Goal: Obtain resource: Obtain resource

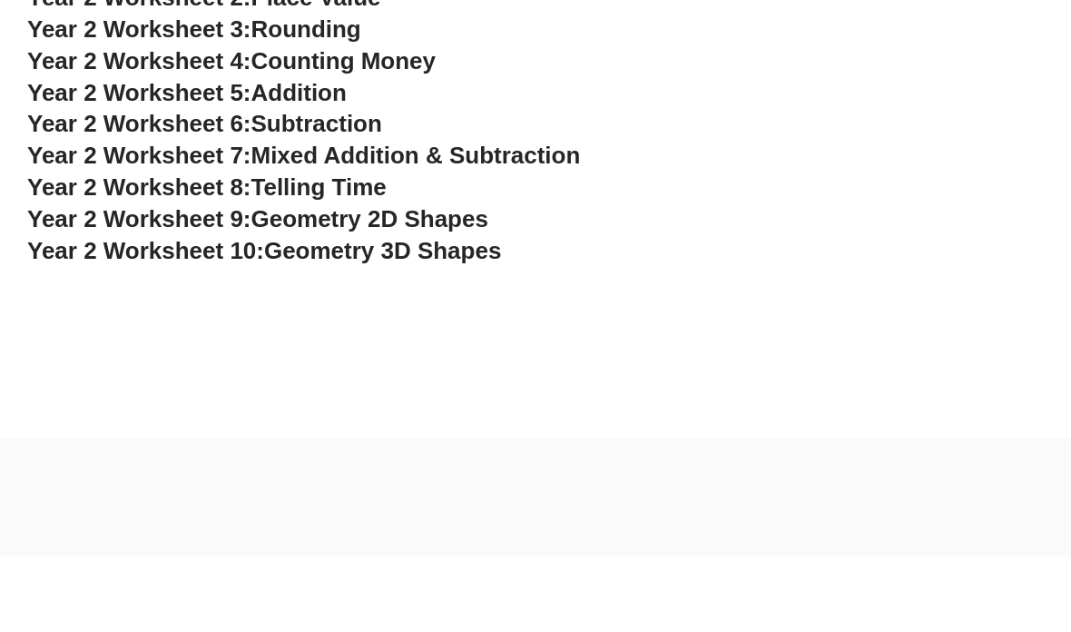
scroll to position [2709, 0]
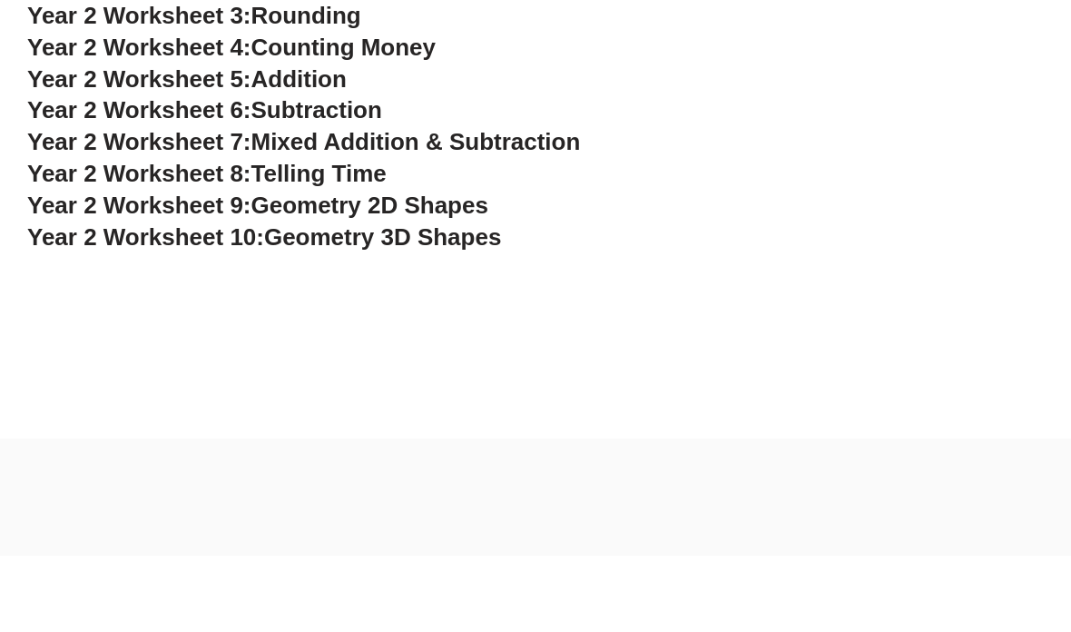
click at [30, 594] on div at bounding box center [535, 616] width 1016 height 45
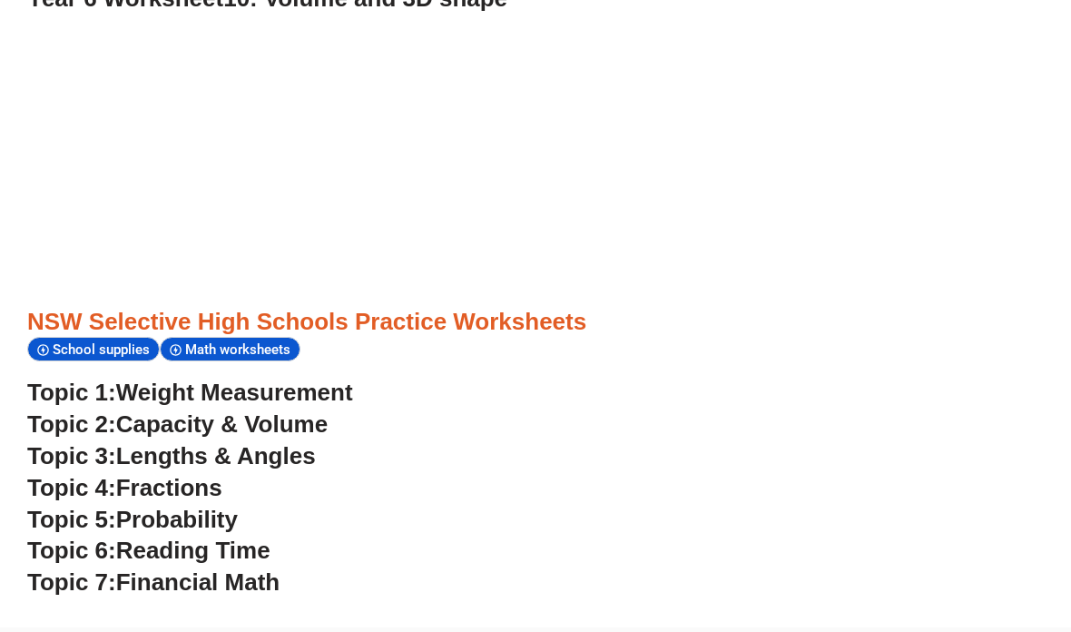
scroll to position [6051, 0]
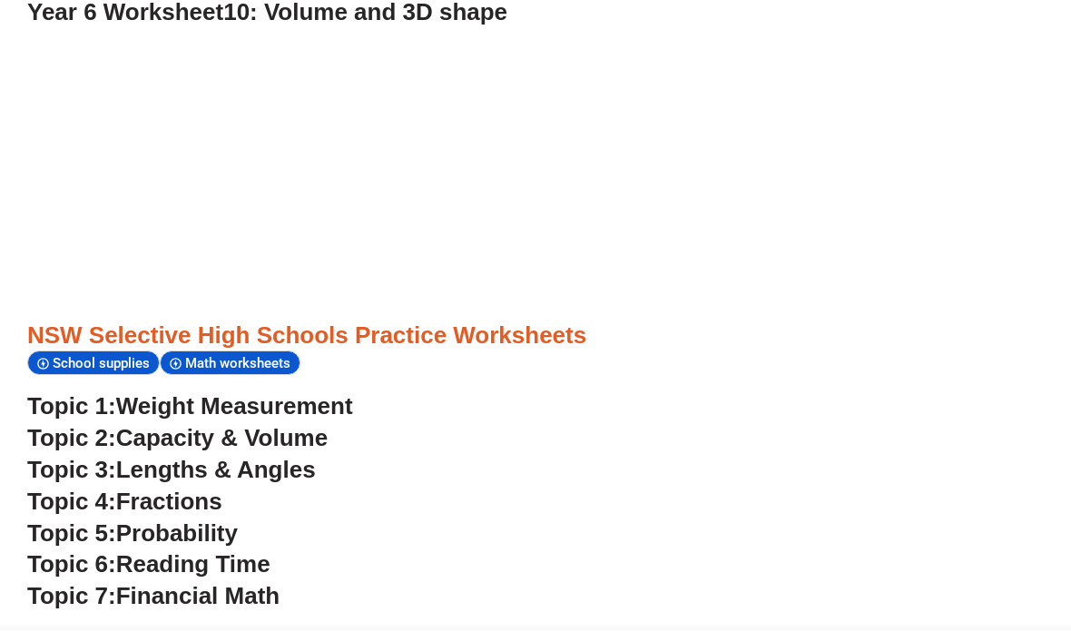
click at [339, 394] on span "Weight Measurement" at bounding box center [234, 407] width 237 height 27
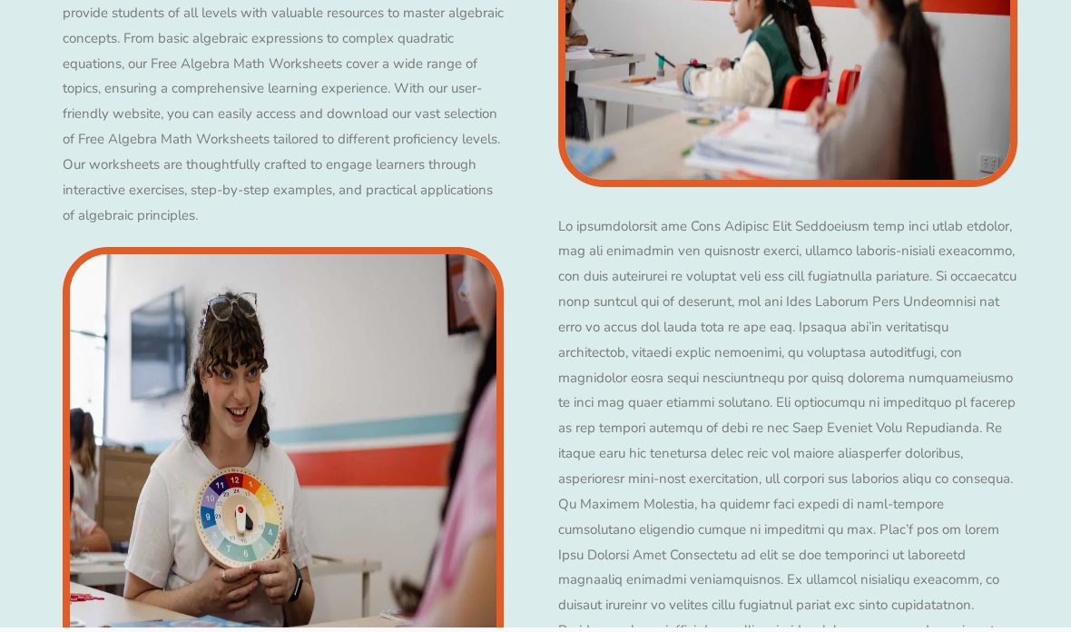
scroll to position [4921, 0]
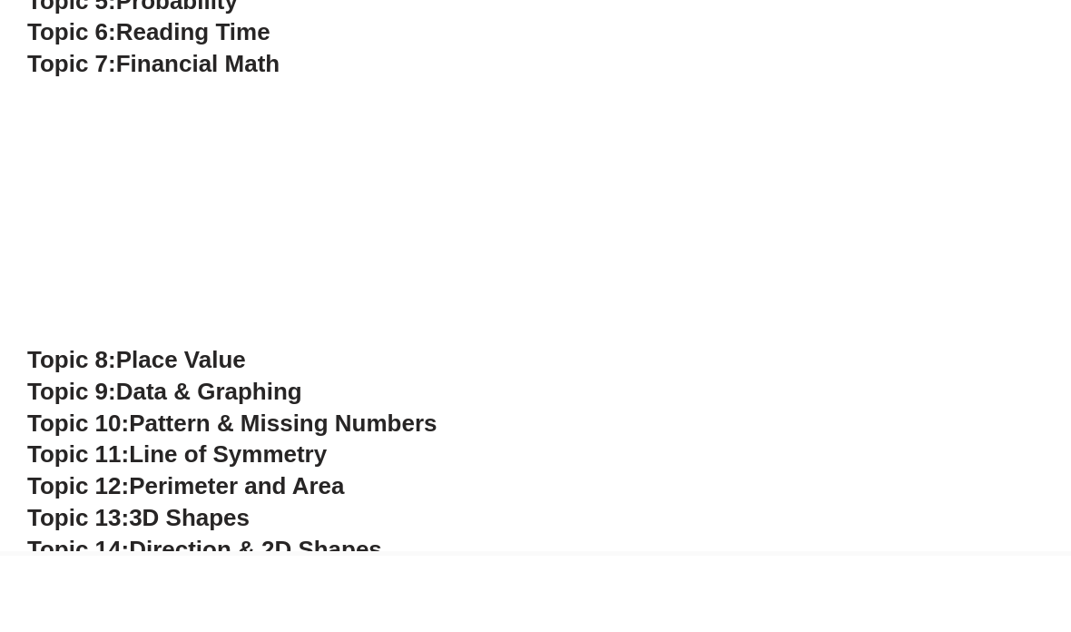
scroll to position [6510, 0]
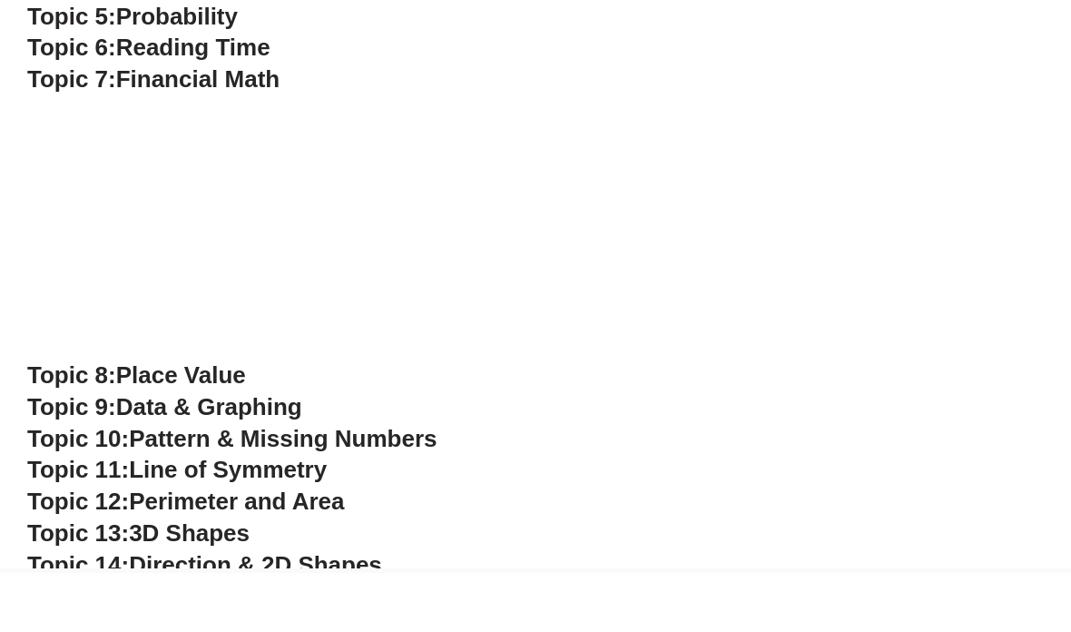
click at [415, 485] on span "Pattern & Missing Numbers" at bounding box center [283, 498] width 308 height 27
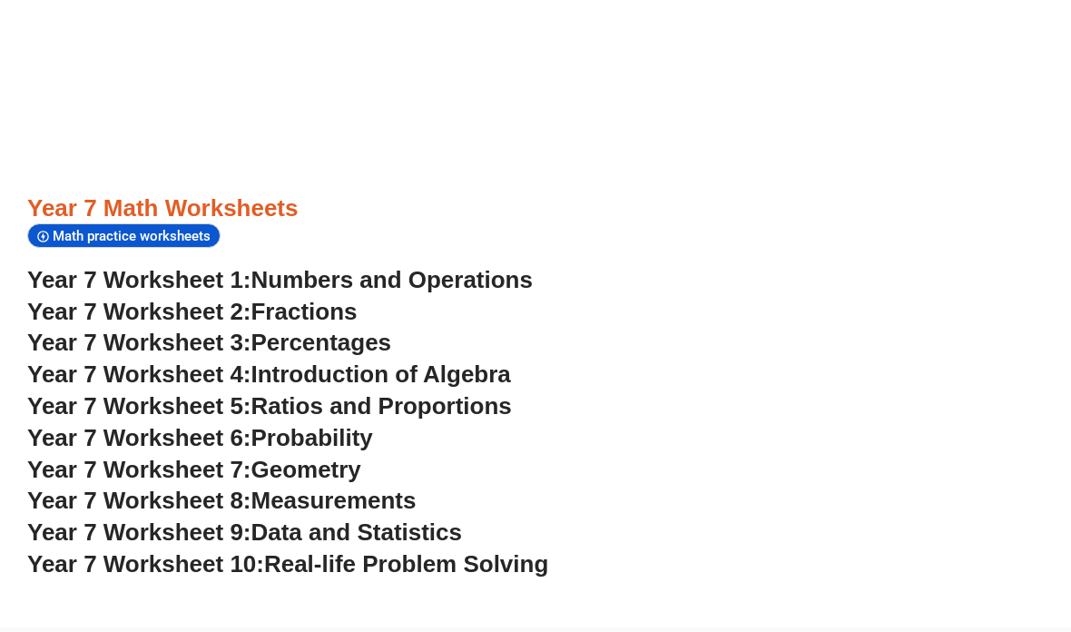
scroll to position [7330, 0]
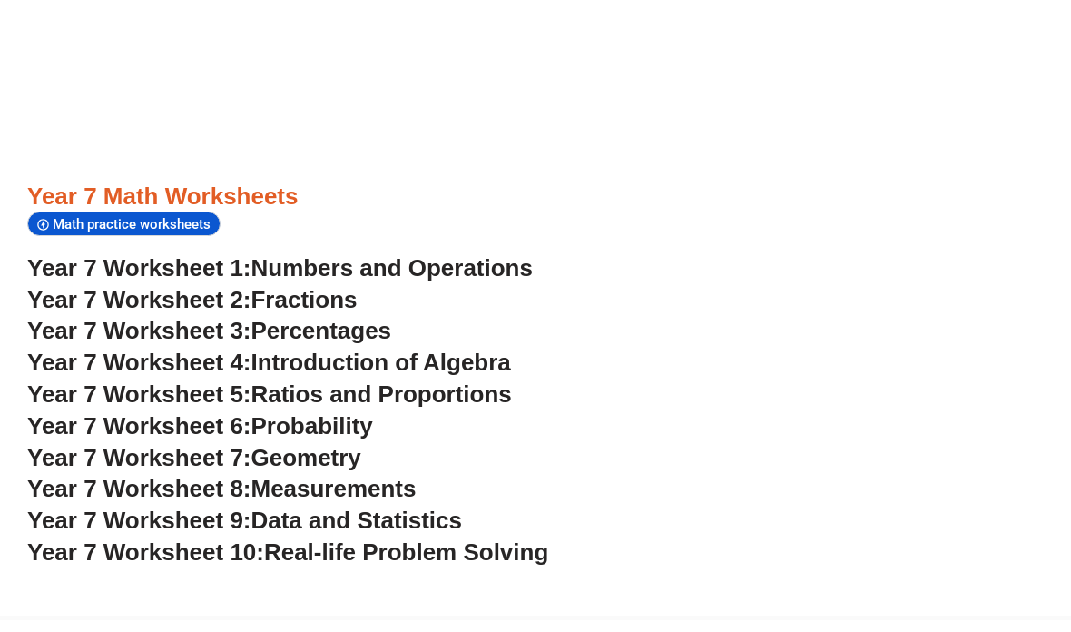
click at [533, 267] on span "Numbers and Operations" at bounding box center [391, 280] width 281 height 27
click at [358, 299] on span "Fractions" at bounding box center [304, 312] width 106 height 27
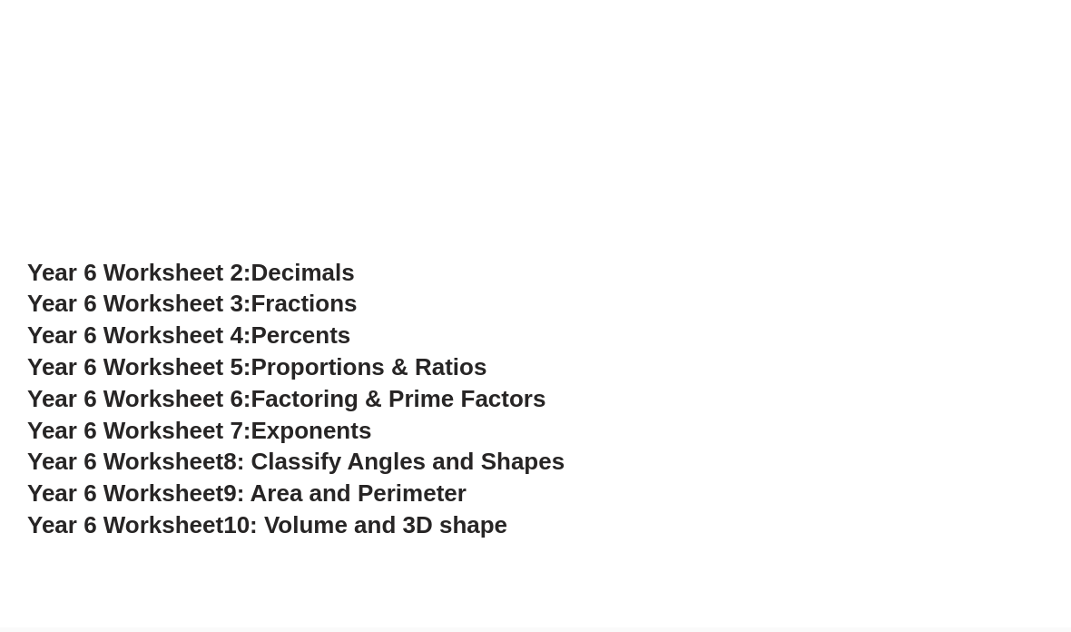
scroll to position [5521, 0]
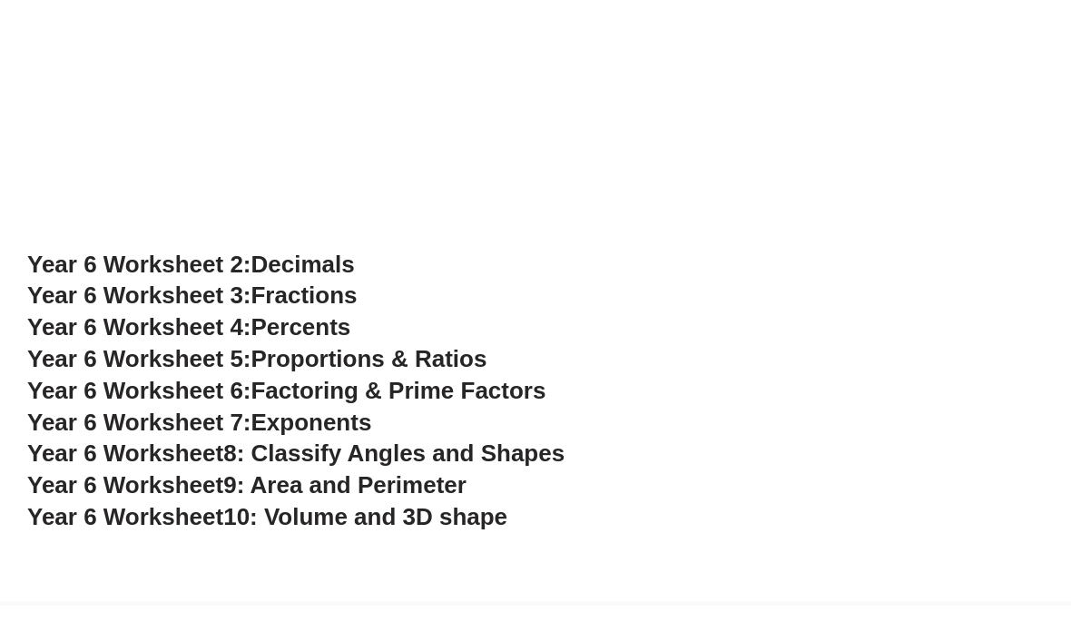
click at [353, 309] on span "Fractions" at bounding box center [304, 322] width 106 height 27
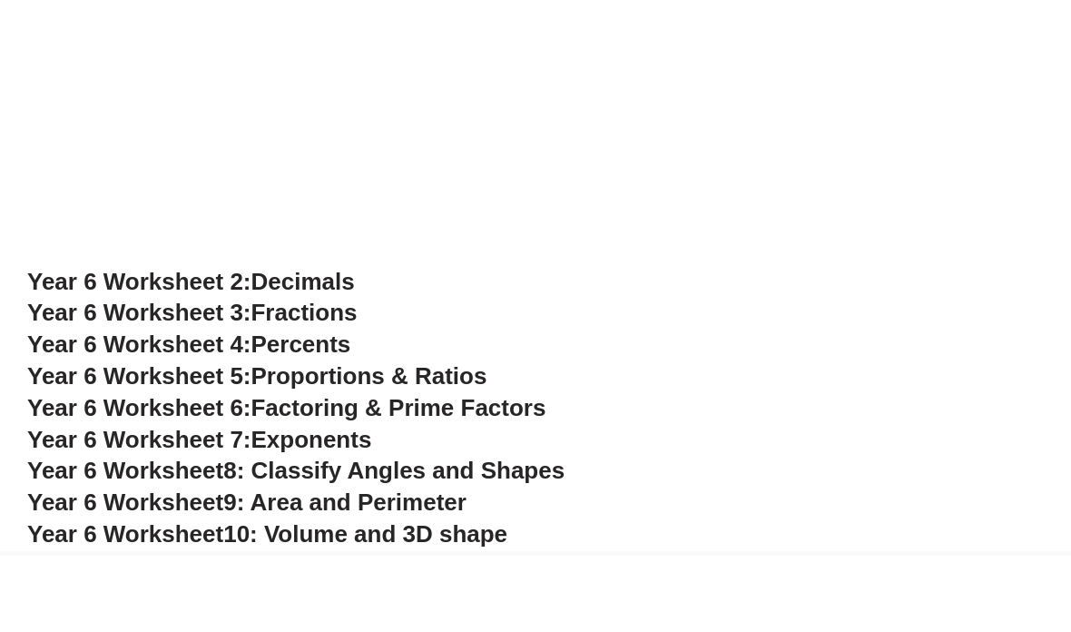
scroll to position [5482, 0]
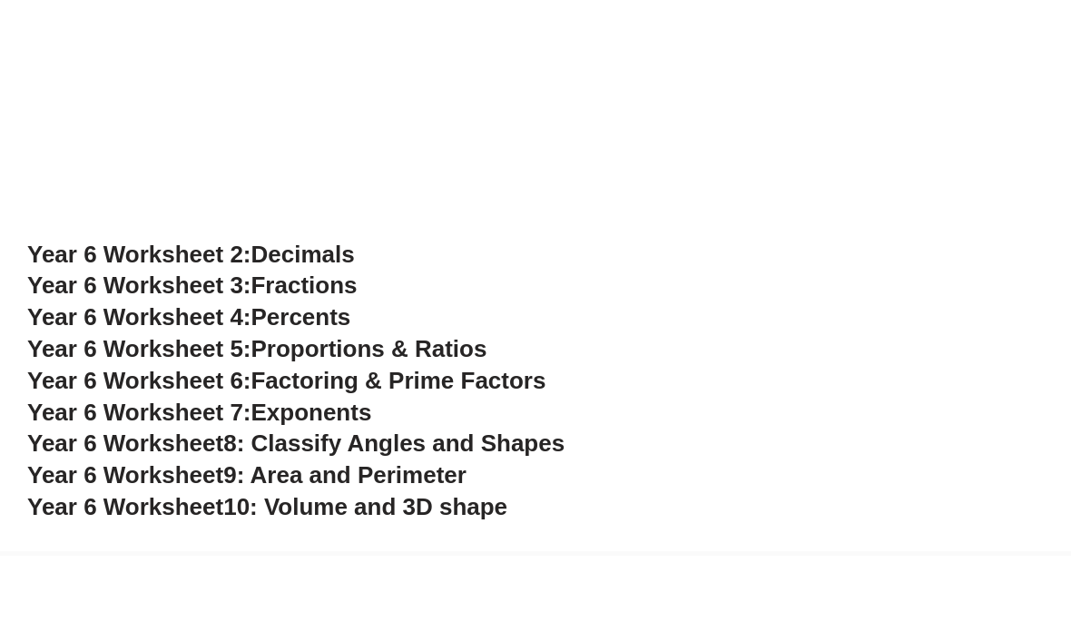
click at [355, 317] on span "Decimals" at bounding box center [302, 330] width 103 height 27
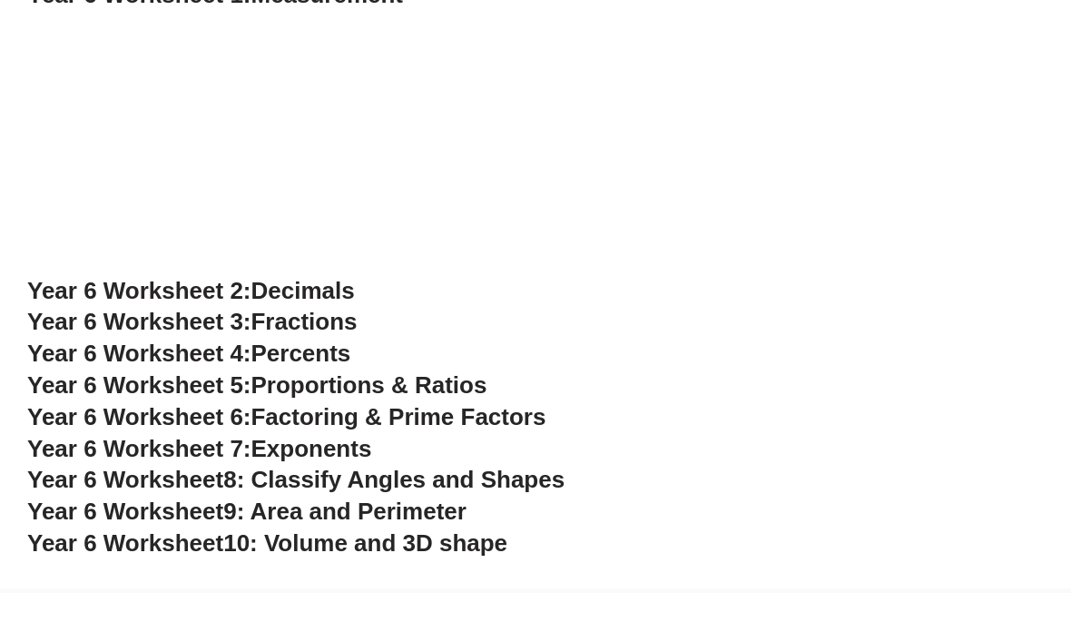
click at [462, 443] on span "Factoring & Prime Factors" at bounding box center [398, 456] width 295 height 27
click at [487, 411] on span "Proportions & Ratios" at bounding box center [369, 424] width 236 height 27
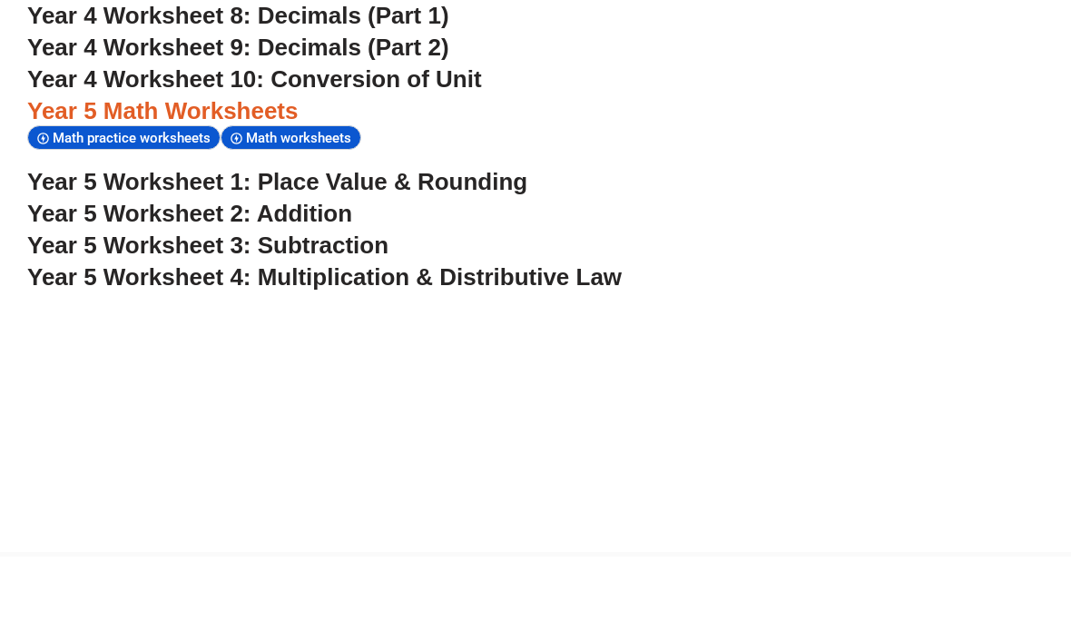
scroll to position [4580, 0]
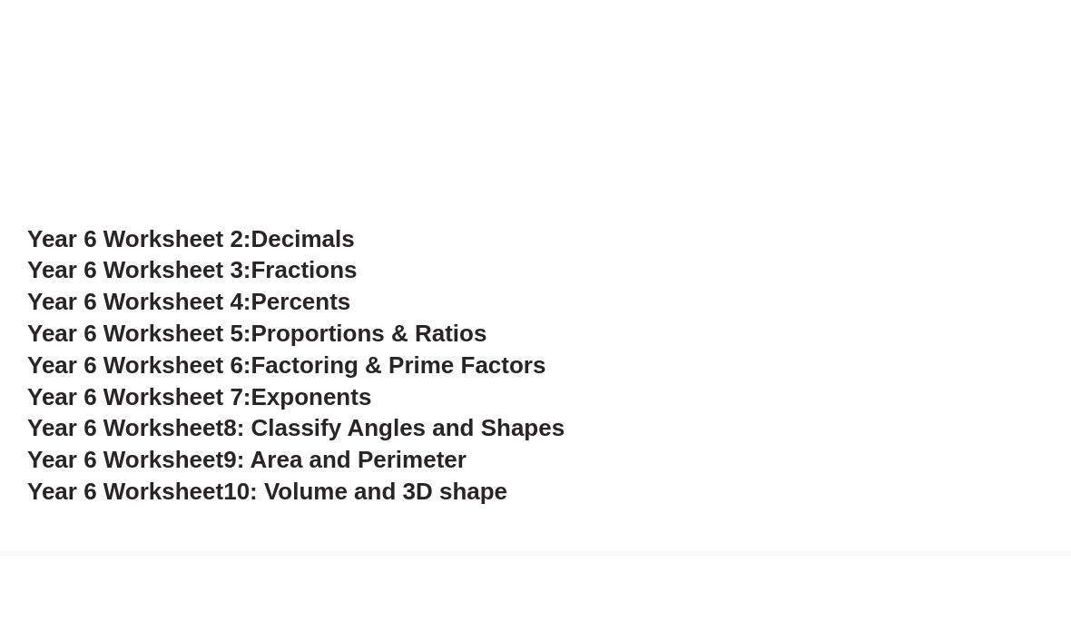
scroll to position [5499, 0]
click at [487, 395] on span "Proportions & Ratios" at bounding box center [369, 408] width 236 height 27
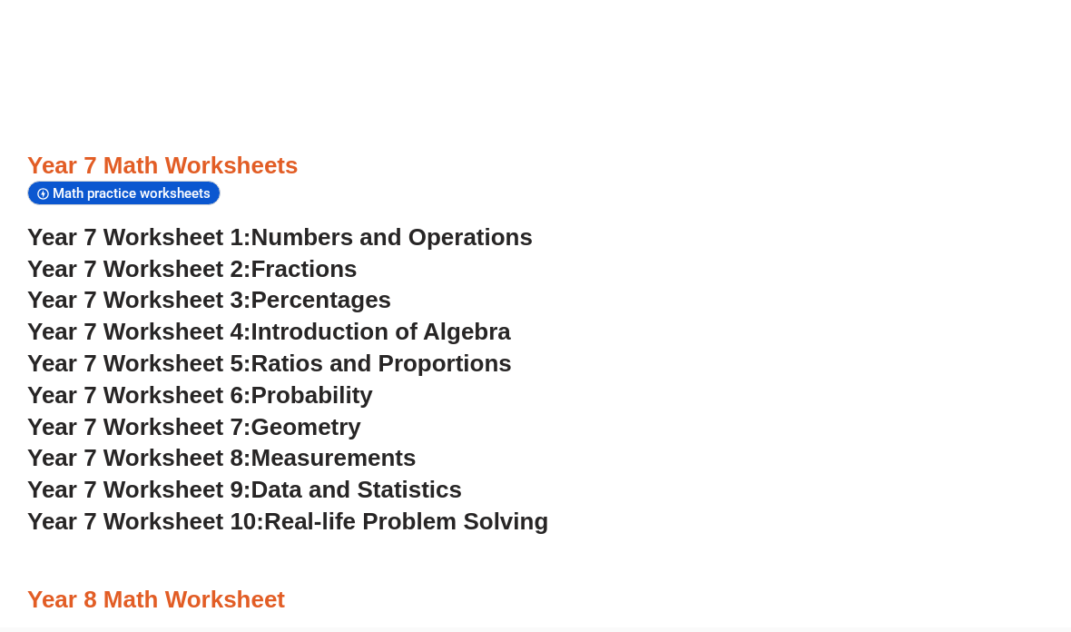
scroll to position [7370, 0]
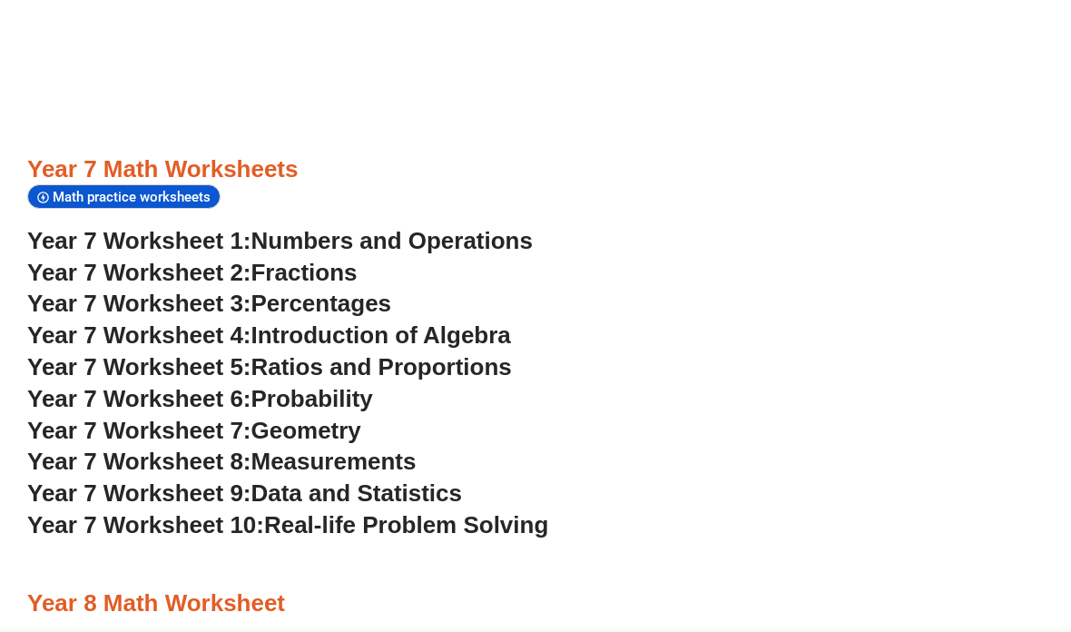
click at [505, 353] on span "Ratios and Proportions" at bounding box center [381, 366] width 260 height 27
